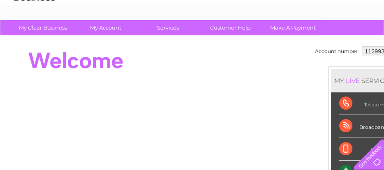
scroll to position [4, 0]
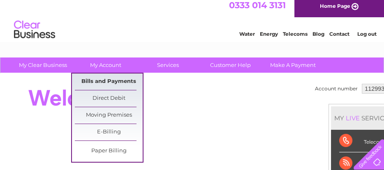
click at [109, 77] on link "Bills and Payments" at bounding box center [109, 82] width 68 height 16
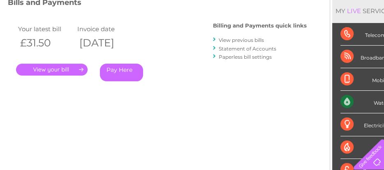
scroll to position [132, 0]
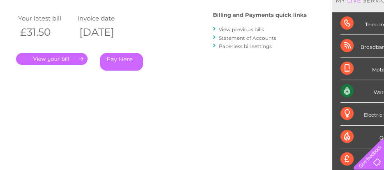
click at [56, 56] on link "." at bounding box center [52, 59] width 72 height 12
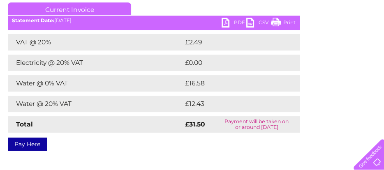
scroll to position [132, 0]
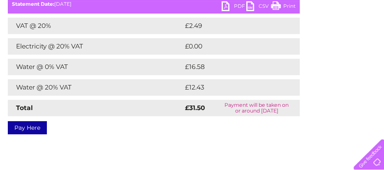
click at [238, 4] on link "PDF" at bounding box center [234, 7] width 25 height 12
click at [300, 83] on div "Account number 1129936 Bills and Payments Current Invoice PDF CSV Print £2.49" at bounding box center [204, 47] width 392 height 169
click at [228, 4] on link "PDF" at bounding box center [234, 7] width 25 height 12
click at [331, 140] on div "Account number 1129936 Bills and Payments Current Invoice PDF CSV Print VAT @ 2…" at bounding box center [203, 61] width 407 height 230
